Goal: Task Accomplishment & Management: Use online tool/utility

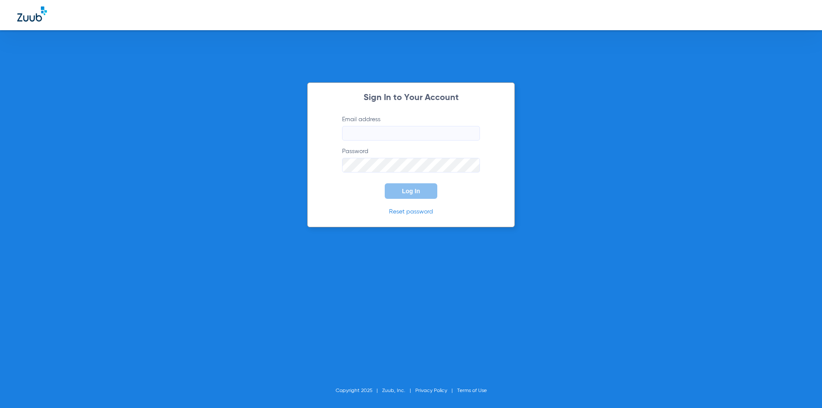
type input "[EMAIL_ADDRESS][DOMAIN_NAME]"
click at [419, 195] on button "Log In" at bounding box center [411, 191] width 53 height 16
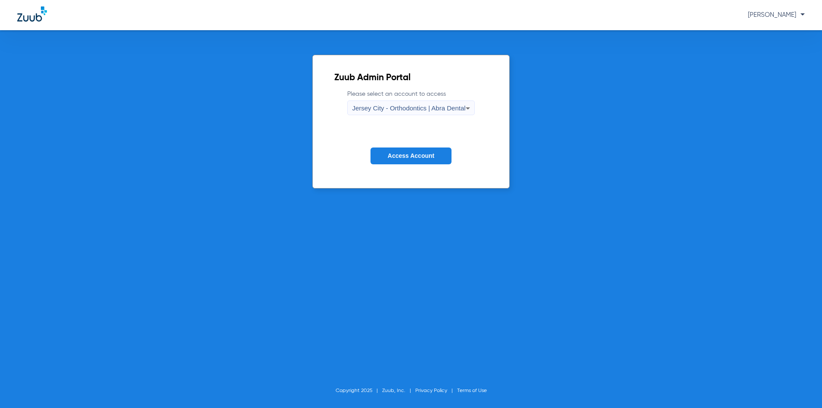
click at [385, 109] on span "Jersey City - Orthodontics | Abra Dental" at bounding box center [408, 107] width 113 height 7
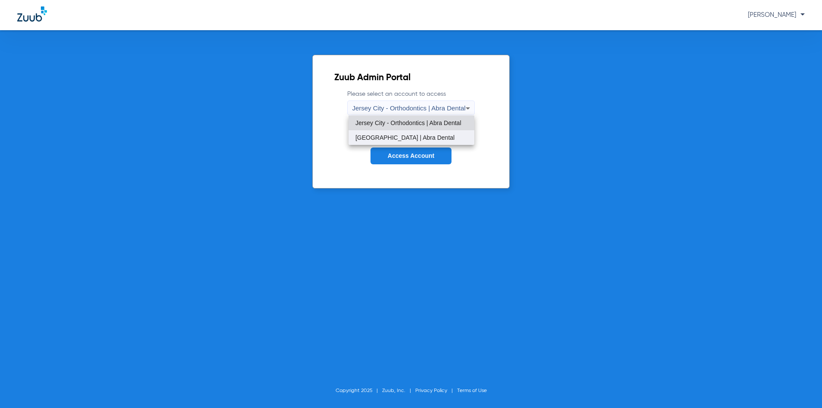
click at [387, 132] on mat-option "[GEOGRAPHIC_DATA] | Abra Dental" at bounding box center [412, 137] width 126 height 15
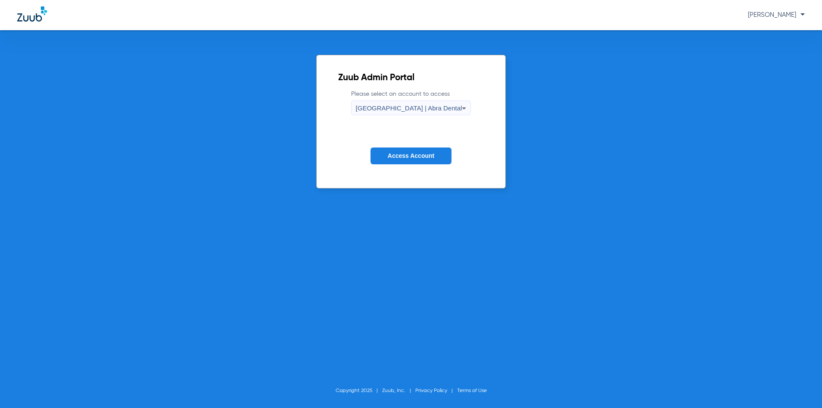
click at [395, 155] on span "Access Account" at bounding box center [411, 155] width 47 height 7
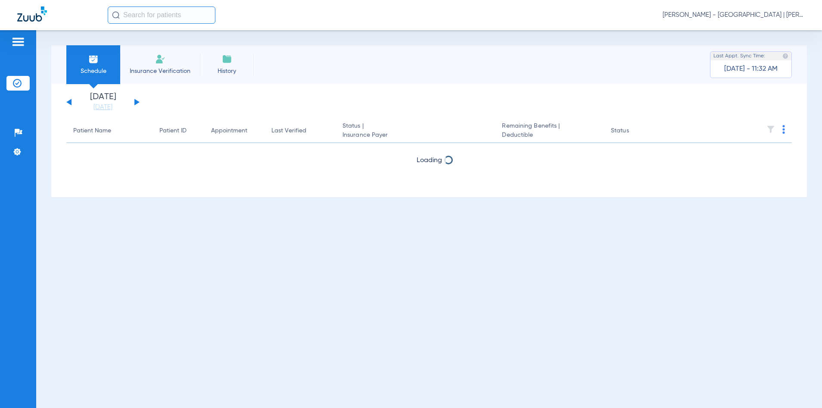
click at [157, 13] on input "text" at bounding box center [162, 14] width 108 height 17
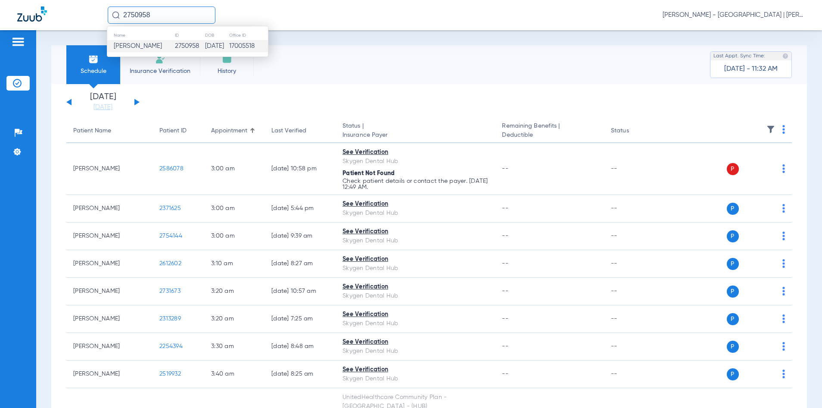
type input "2750958"
click at [226, 43] on td "[DATE]" at bounding box center [217, 46] width 24 height 12
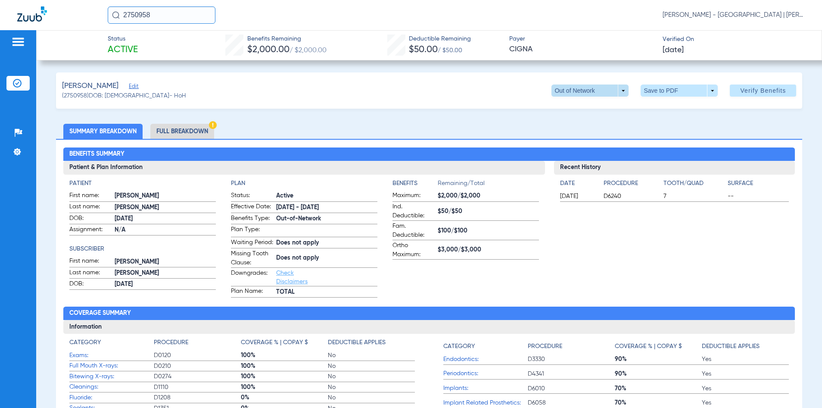
click at [618, 88] on span at bounding box center [590, 90] width 77 height 12
click at [592, 106] on span "TOTAL" at bounding box center [573, 108] width 40 height 6
click at [618, 91] on span at bounding box center [590, 90] width 77 height 12
click at [595, 125] on button "Out of Network" at bounding box center [573, 124] width 54 height 17
